Goal: Information Seeking & Learning: Learn about a topic

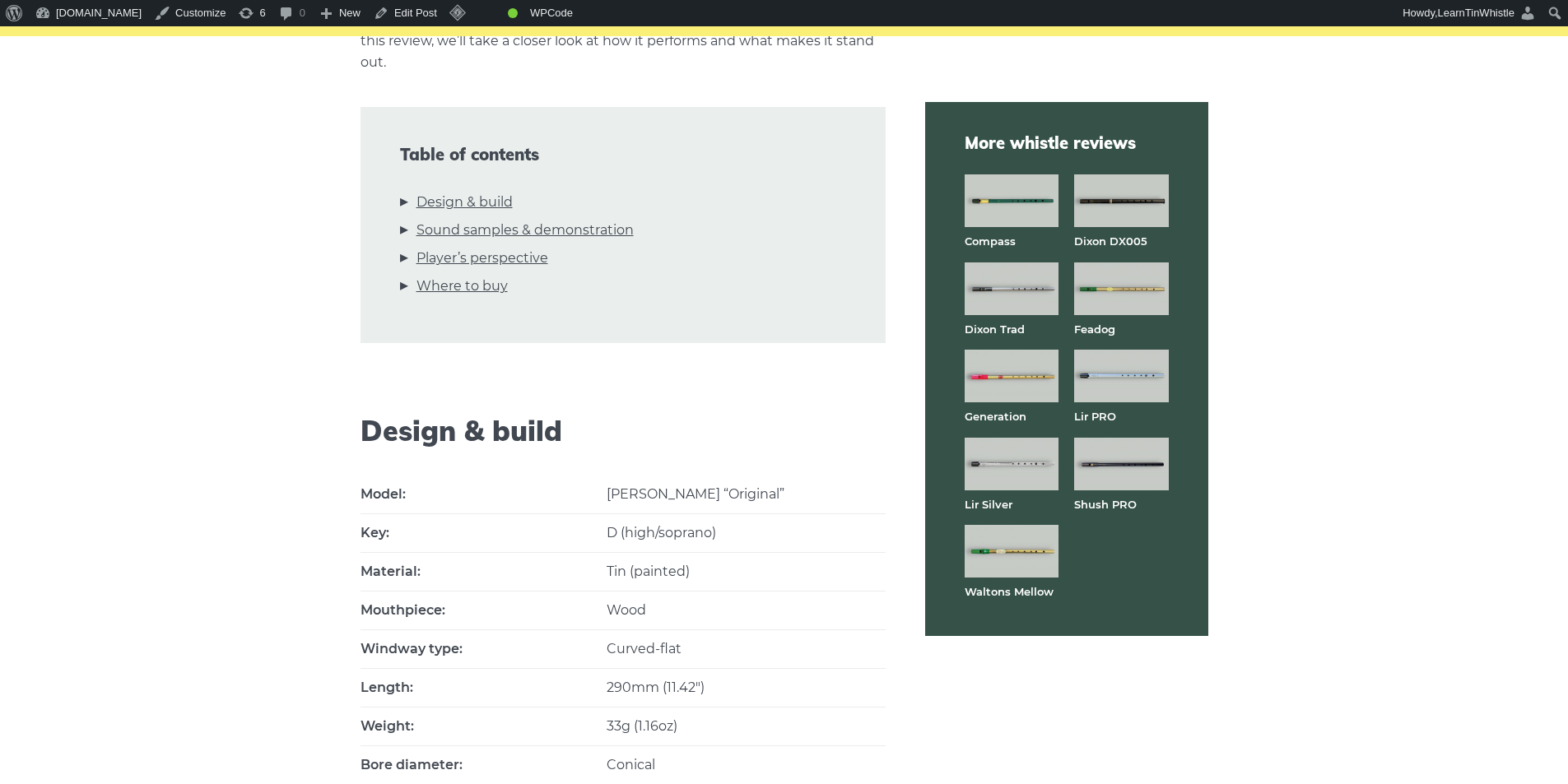
scroll to position [657, 0]
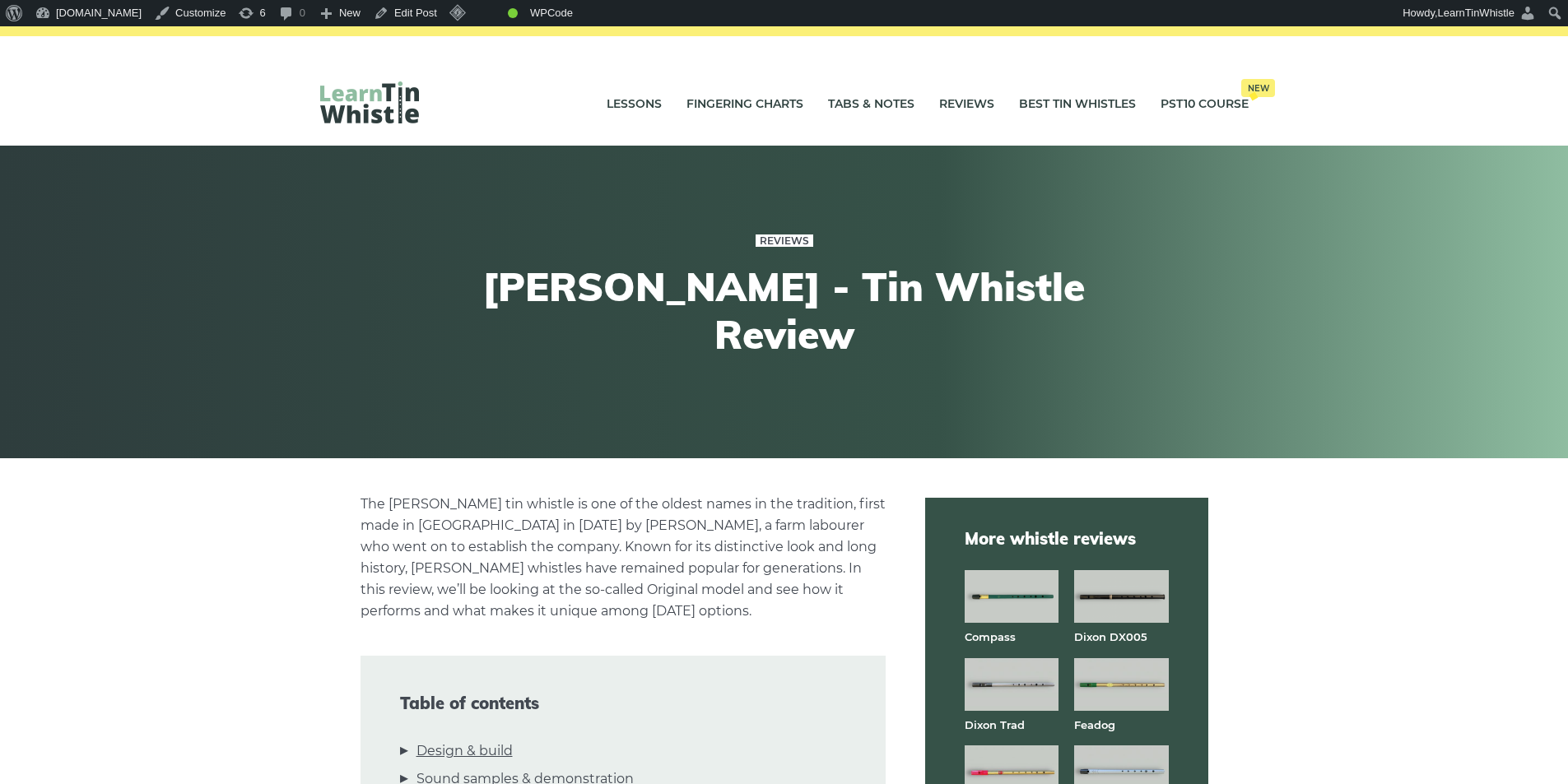
click at [792, 247] on link "Reviews" at bounding box center [784, 240] width 57 height 13
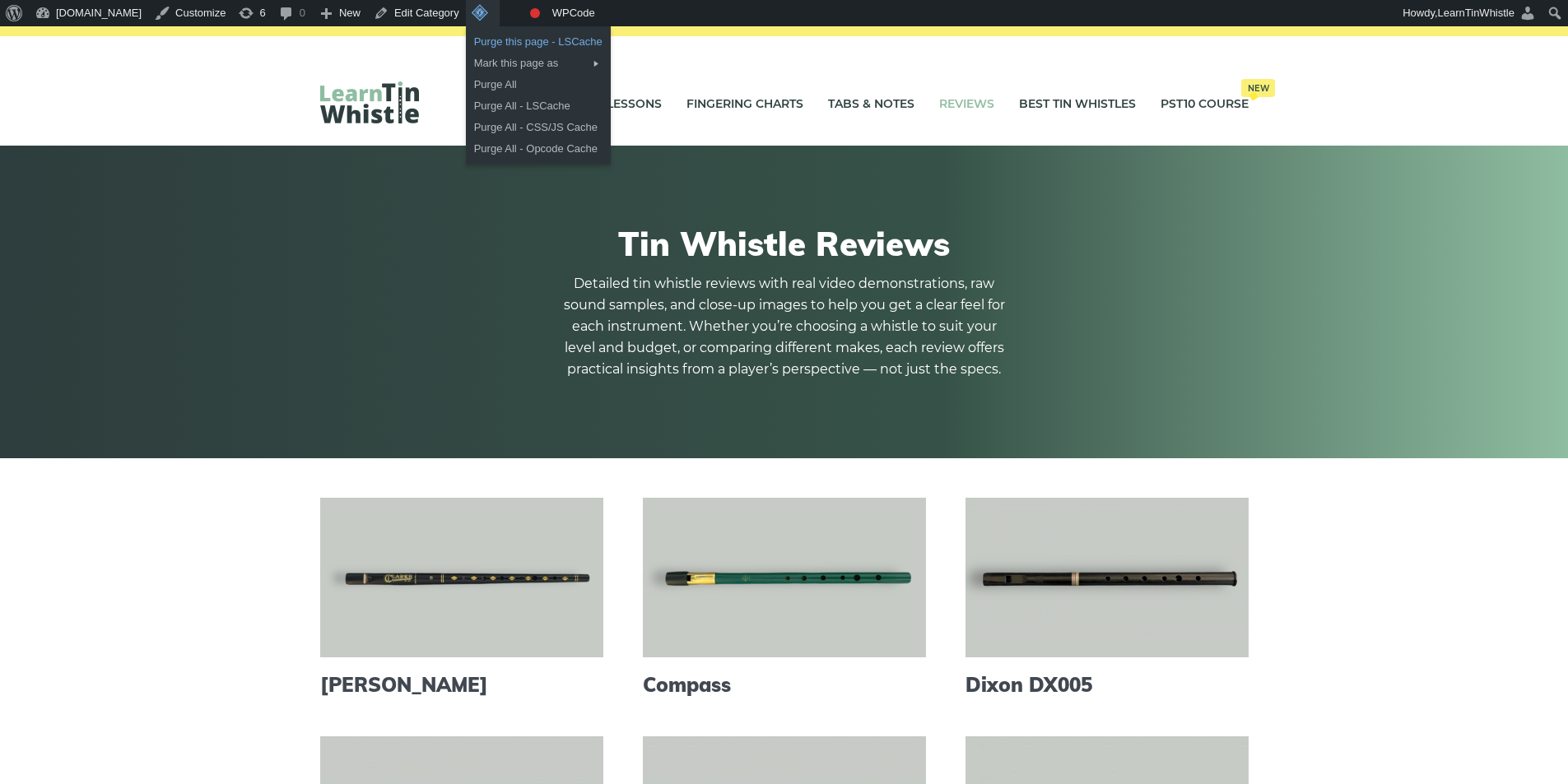
click at [512, 44] on link "Purge this page - LSCache" at bounding box center [538, 43] width 144 height 22
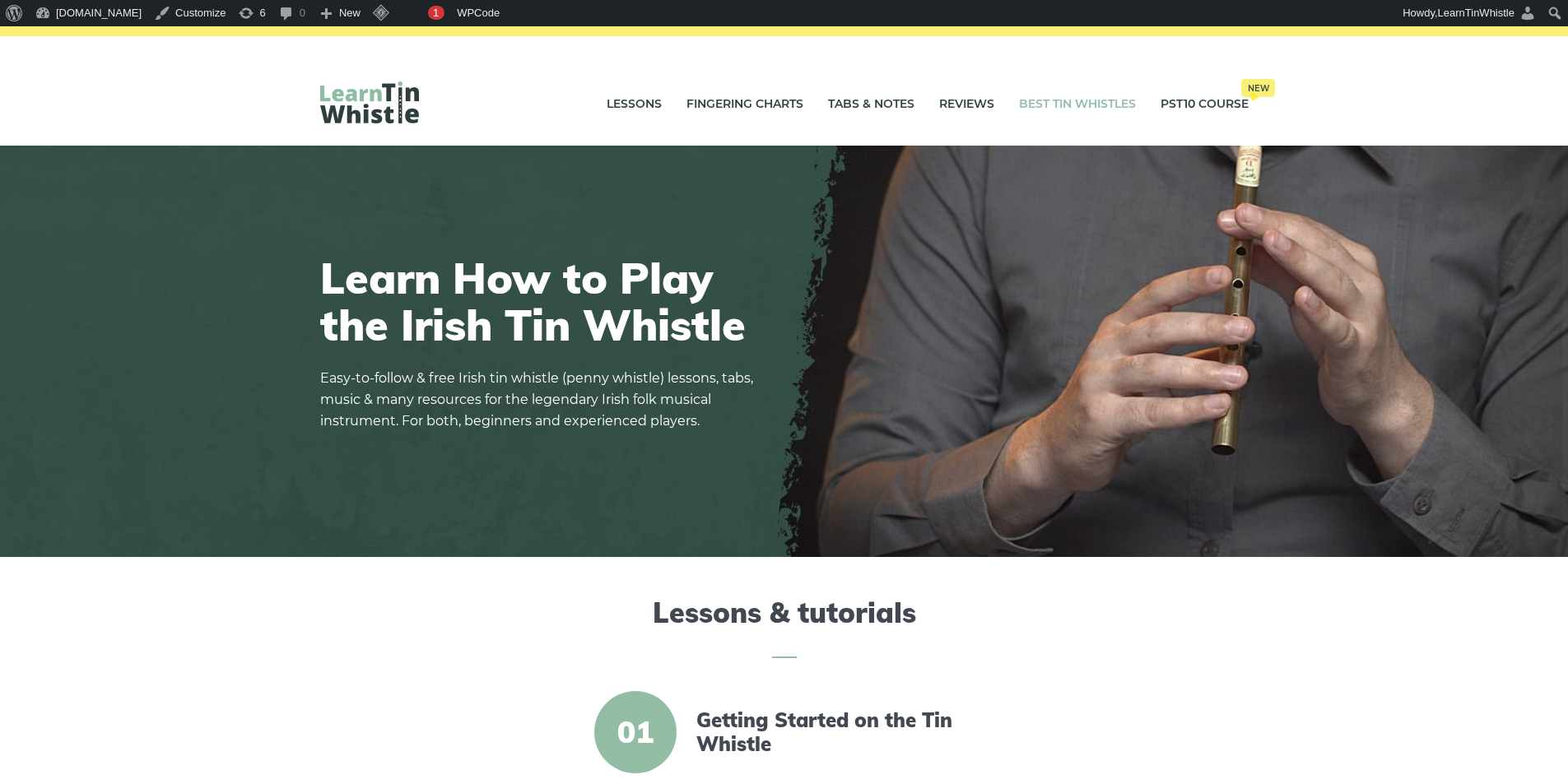
click at [1045, 109] on link "Best Tin Whistles" at bounding box center [1077, 105] width 117 height 42
